Goal: Transaction & Acquisition: Purchase product/service

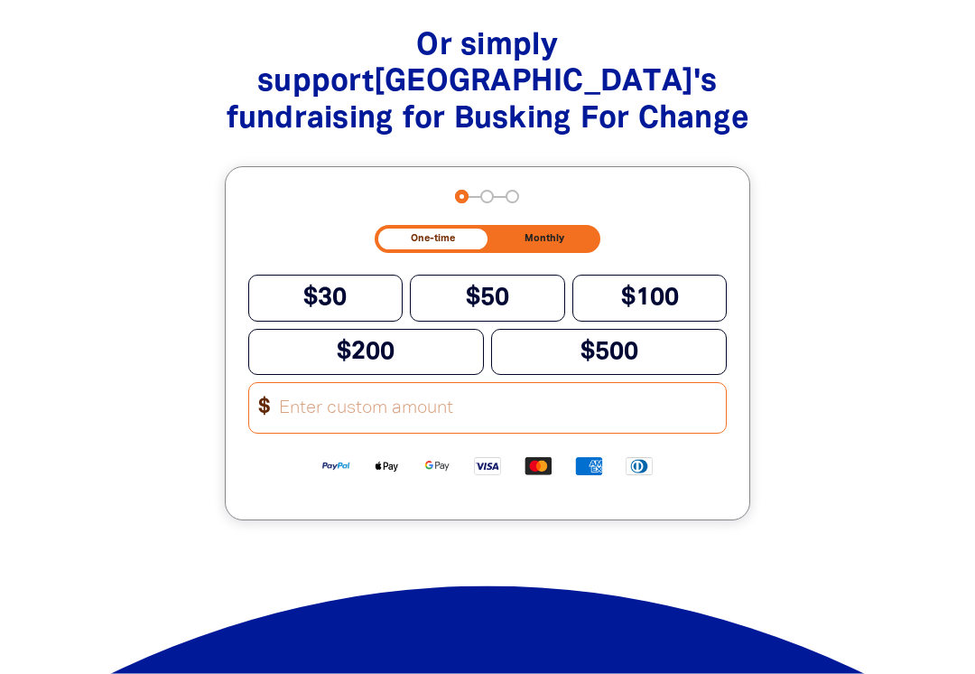
scroll to position [1817, 0]
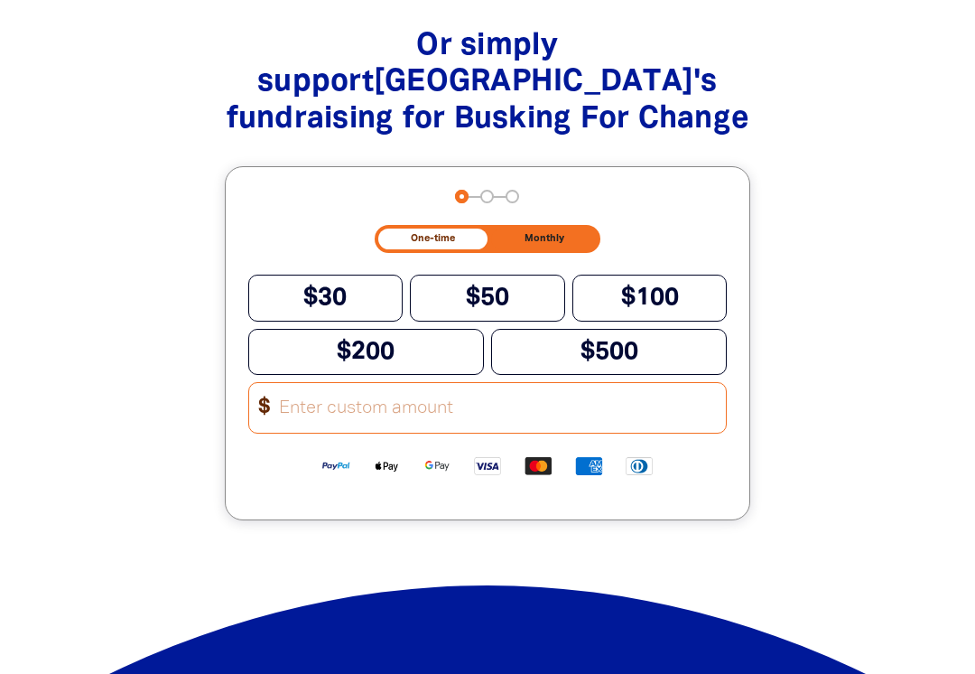
click at [498, 286] on span "$50" at bounding box center [487, 297] width 43 height 23
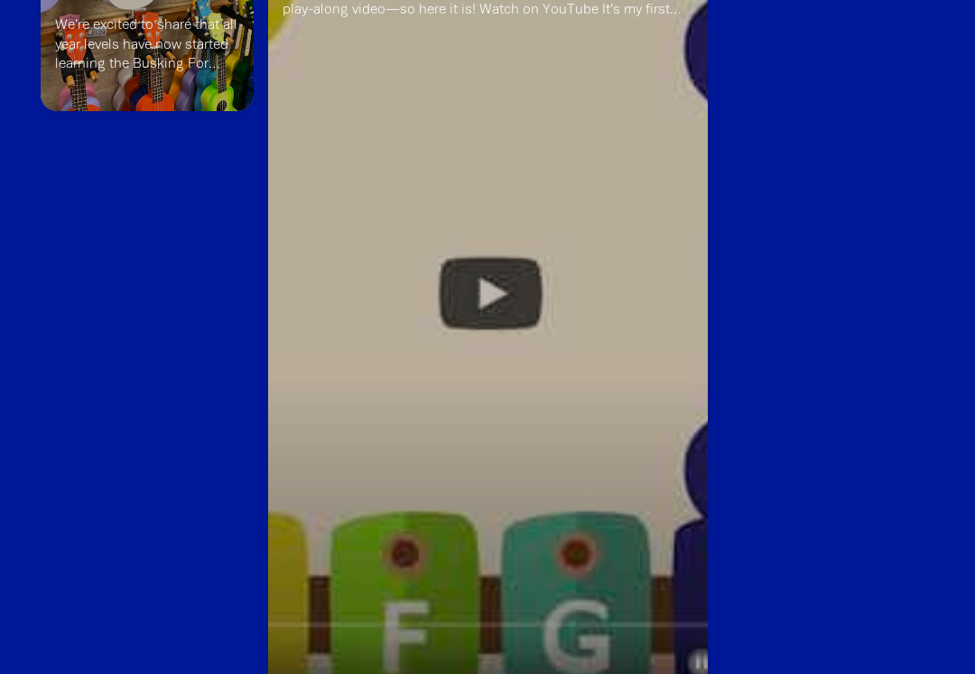
scroll to position [3008, 0]
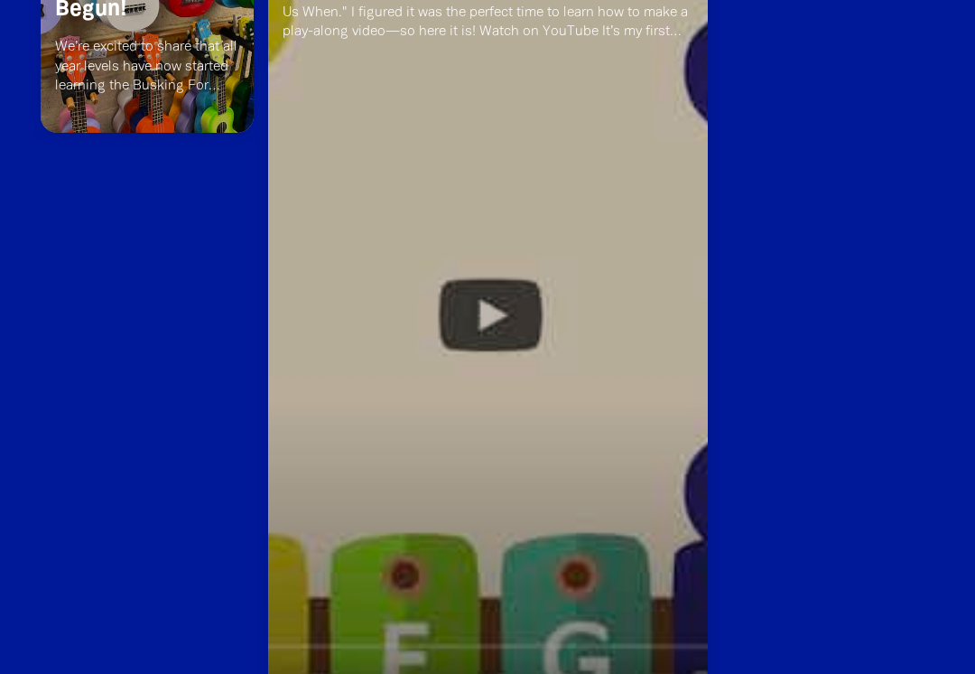
click at [518, 286] on link "Read more" at bounding box center [488, 393] width 440 height 978
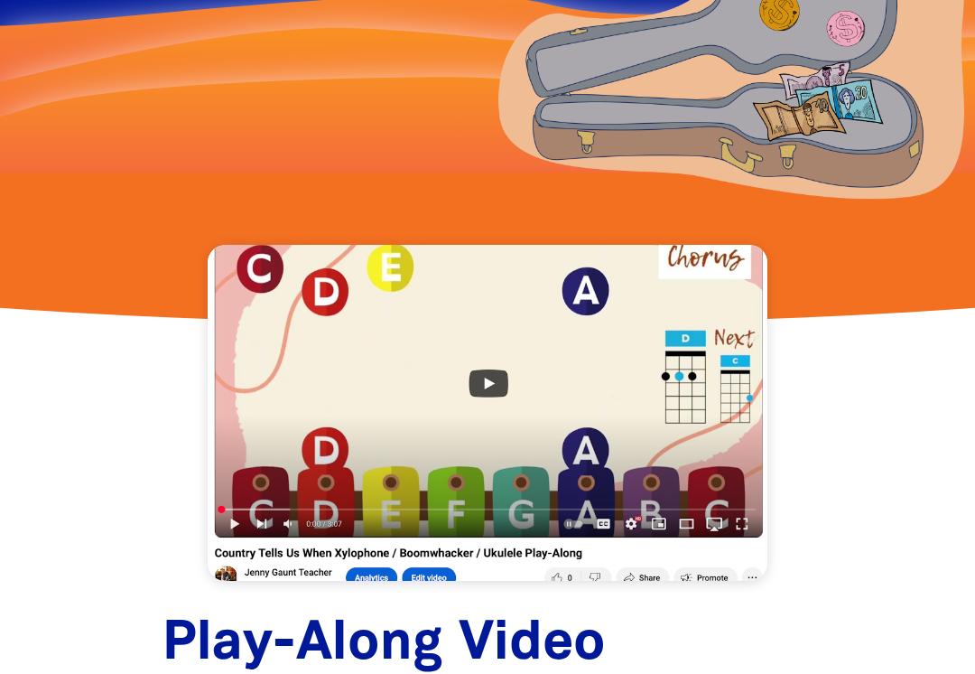
scroll to position [180, 0]
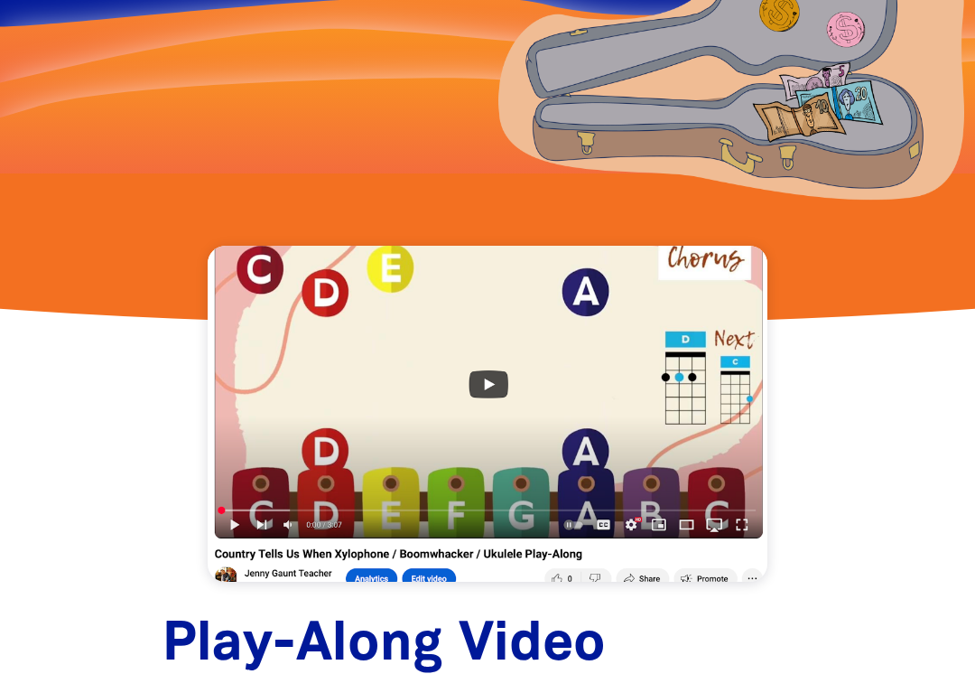
click at [233, 538] on link at bounding box center [488, 414] width 560 height 336
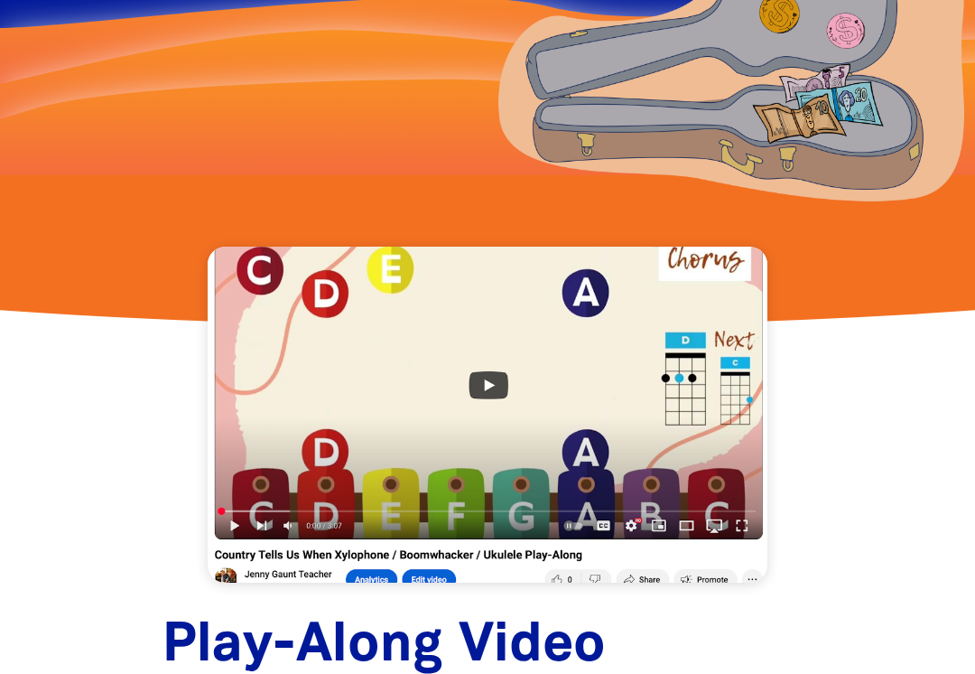
scroll to position [179, 0]
click at [492, 387] on link at bounding box center [488, 415] width 560 height 336
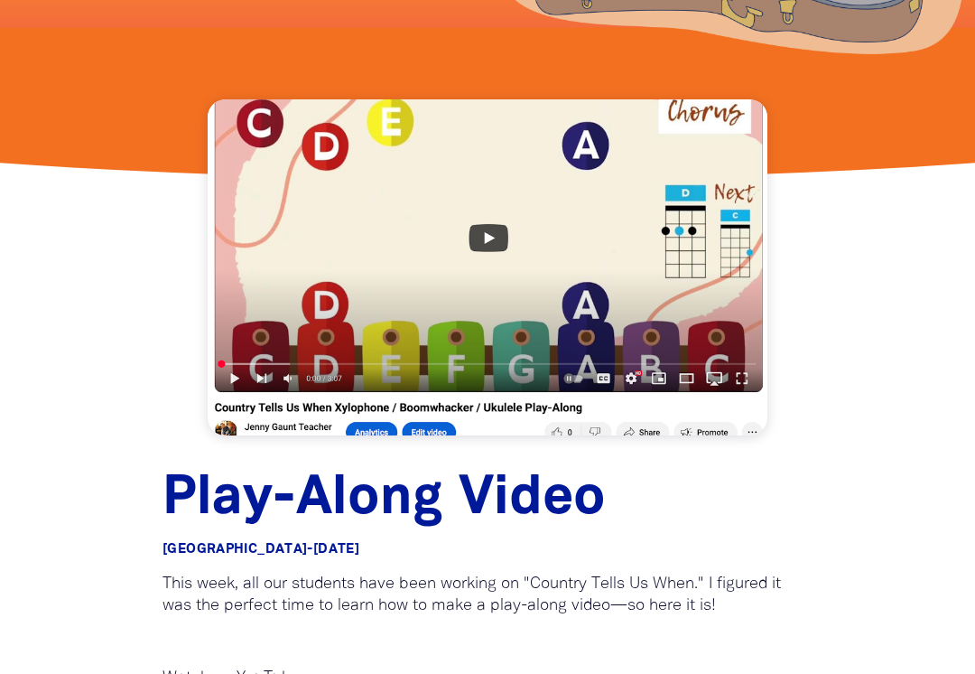
scroll to position [322, 0]
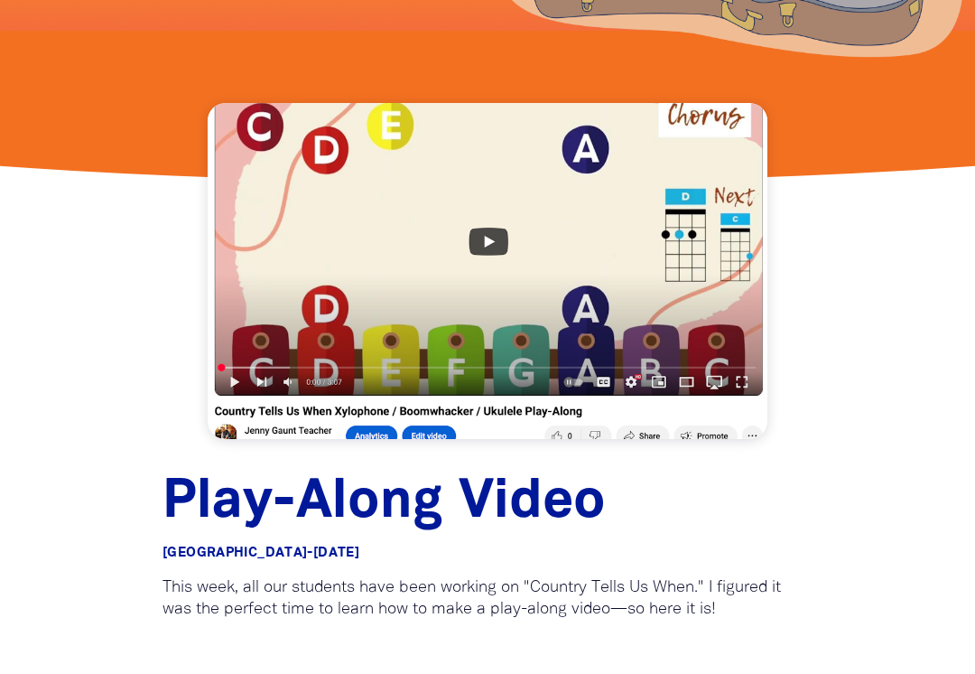
click at [244, 391] on link at bounding box center [488, 271] width 560 height 336
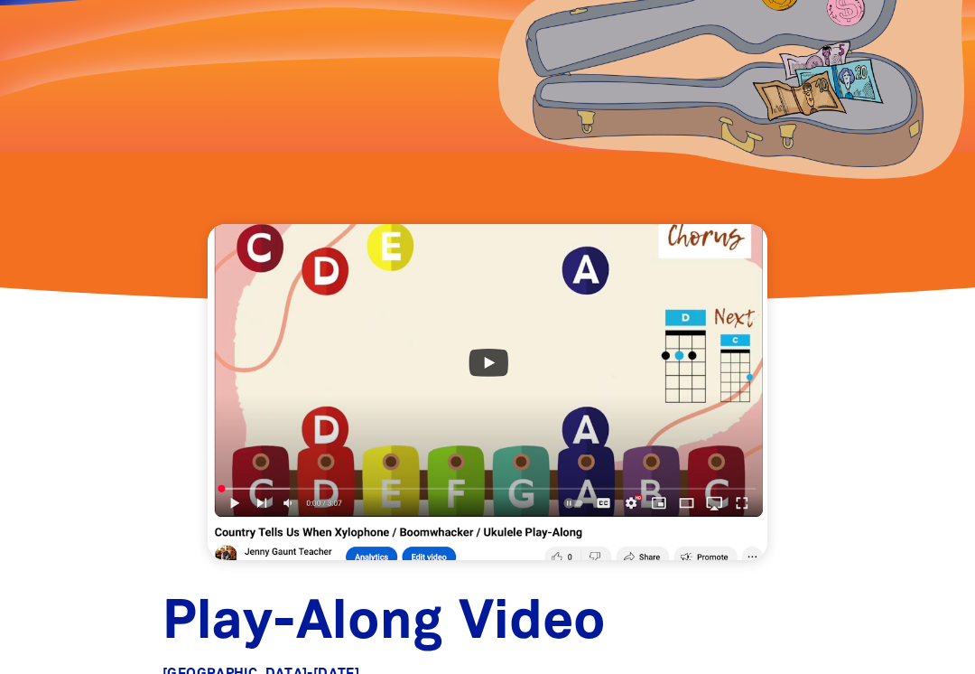
scroll to position [198, 0]
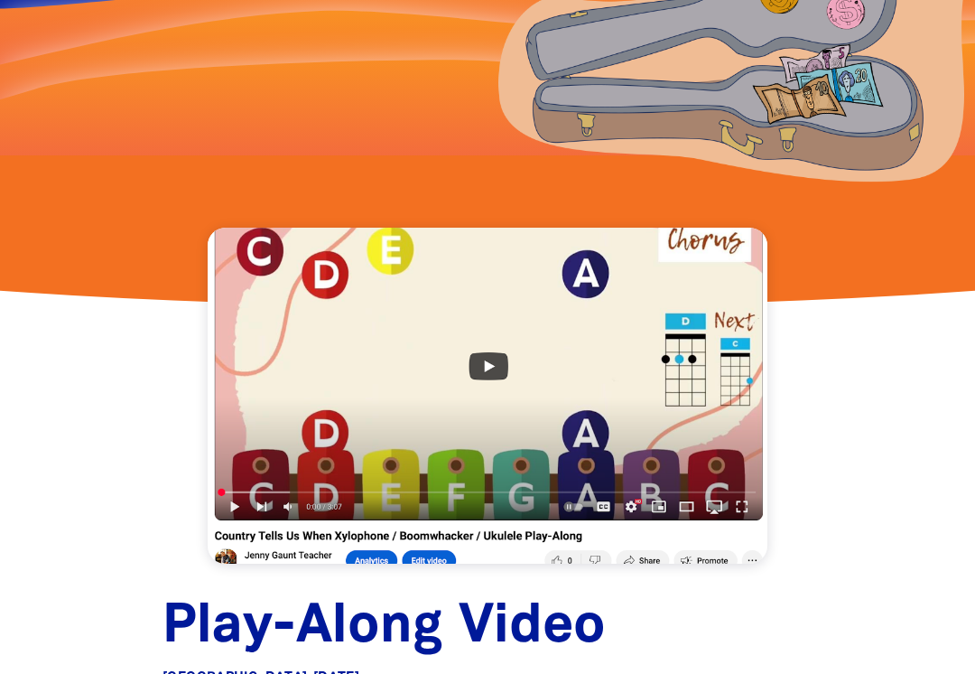
click at [481, 364] on link at bounding box center [488, 396] width 560 height 336
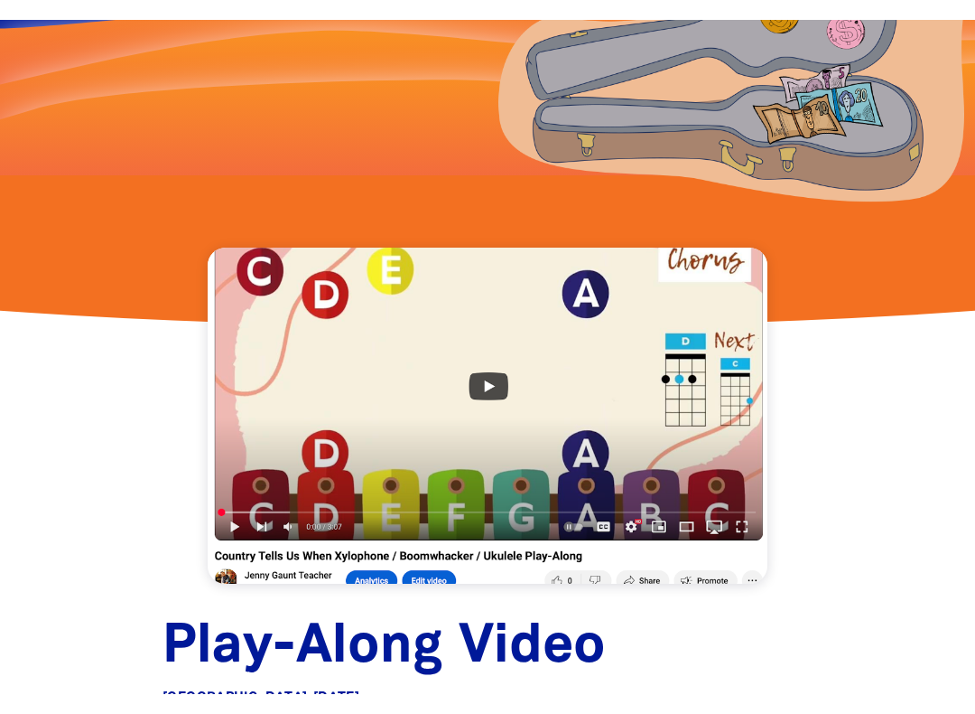
scroll to position [0, 0]
